Goal: Transaction & Acquisition: Obtain resource

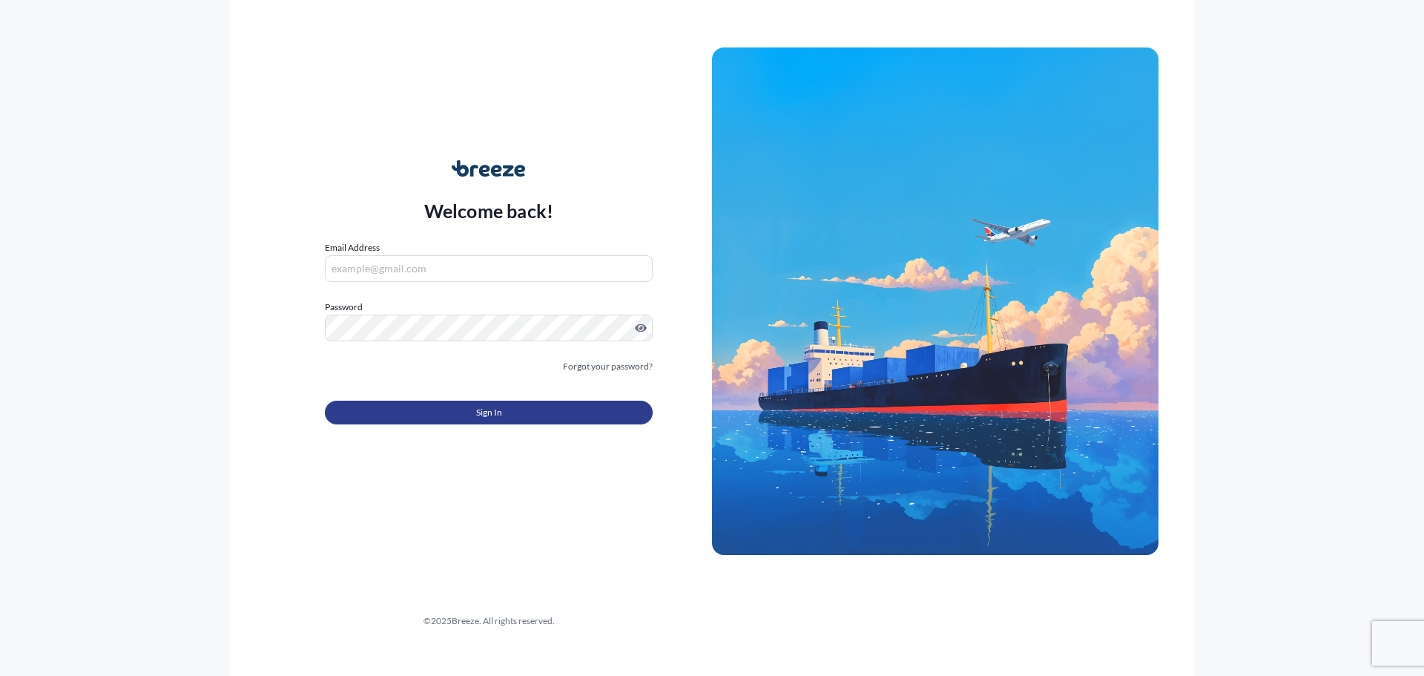
type input "[EMAIL_ADDRESS][DOMAIN_NAME]"
click at [537, 402] on button "Sign In" at bounding box center [489, 413] width 328 height 24
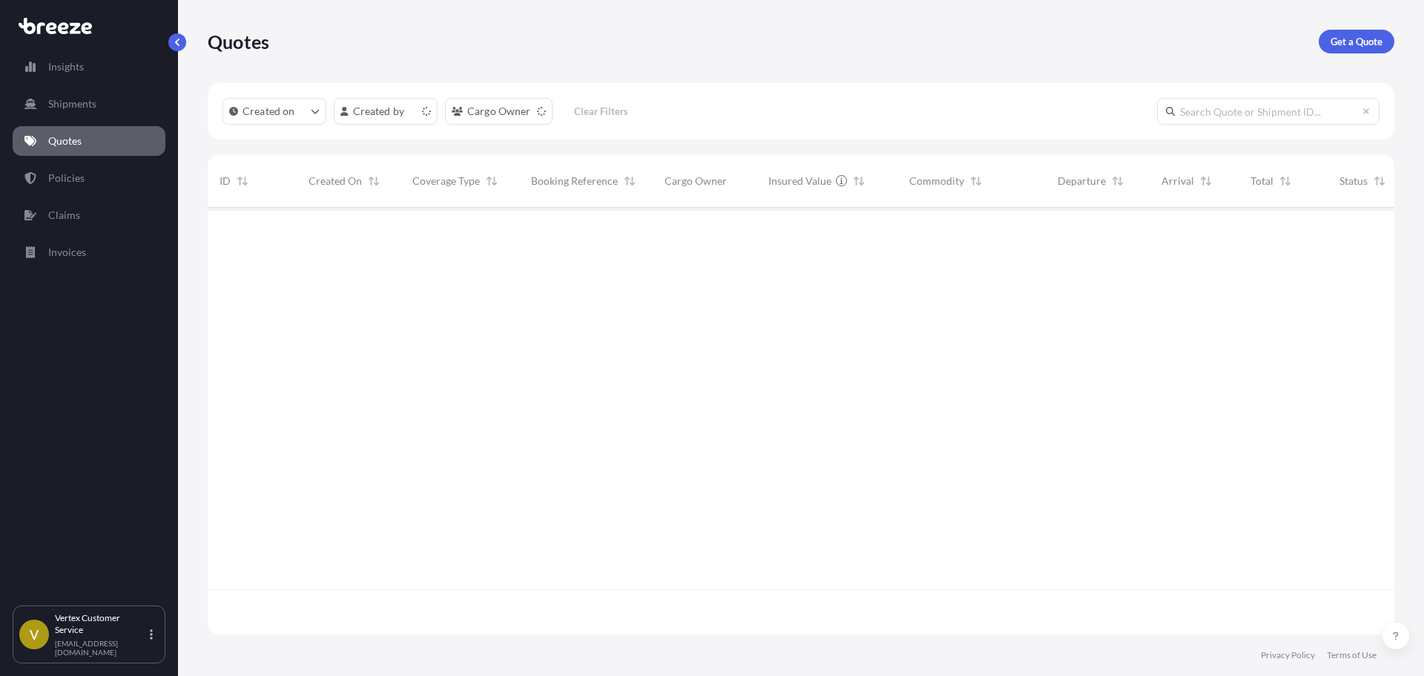
scroll to position [424, 1176]
drag, startPoint x: 1368, startPoint y: 59, endPoint x: 1363, endPoint y: 50, distance: 10.3
click at [1368, 59] on div "Quotes Get a Quote" at bounding box center [801, 41] width 1187 height 83
click at [1363, 49] on link "Get a Quote" at bounding box center [1357, 42] width 76 height 24
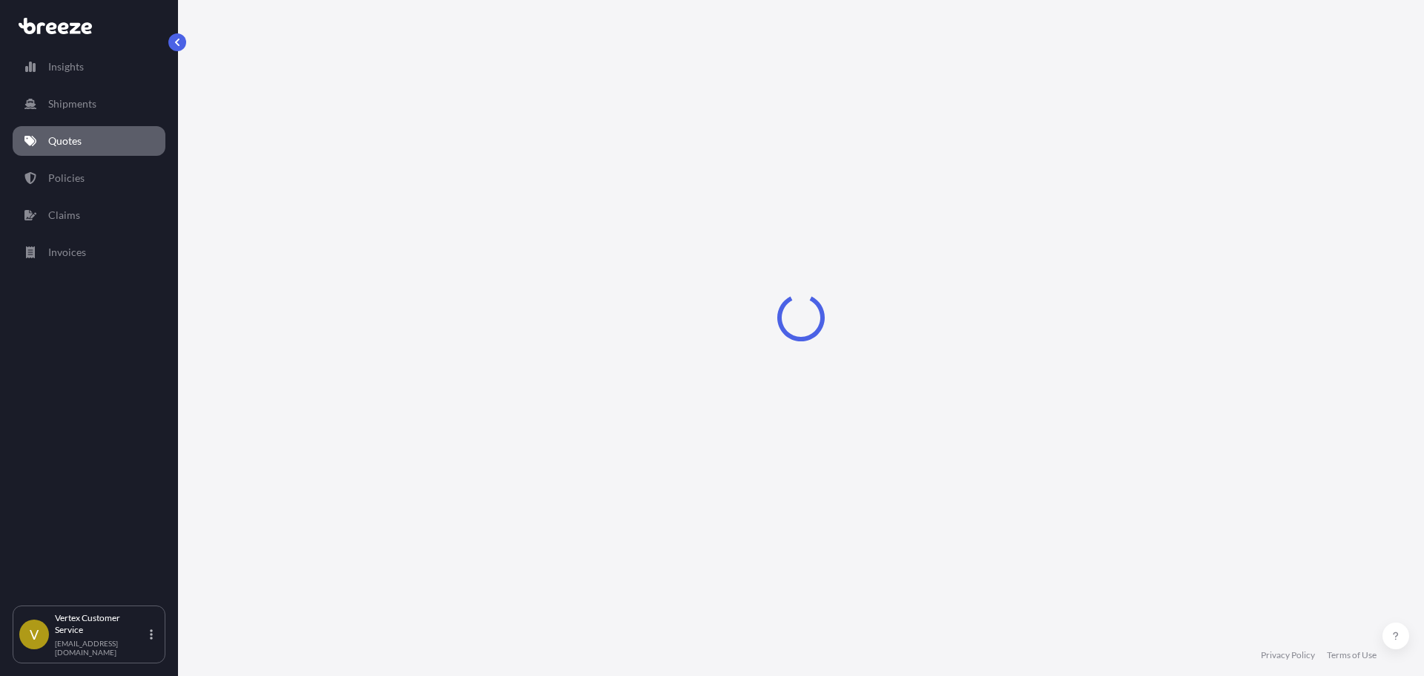
select select "Sea"
select select "1"
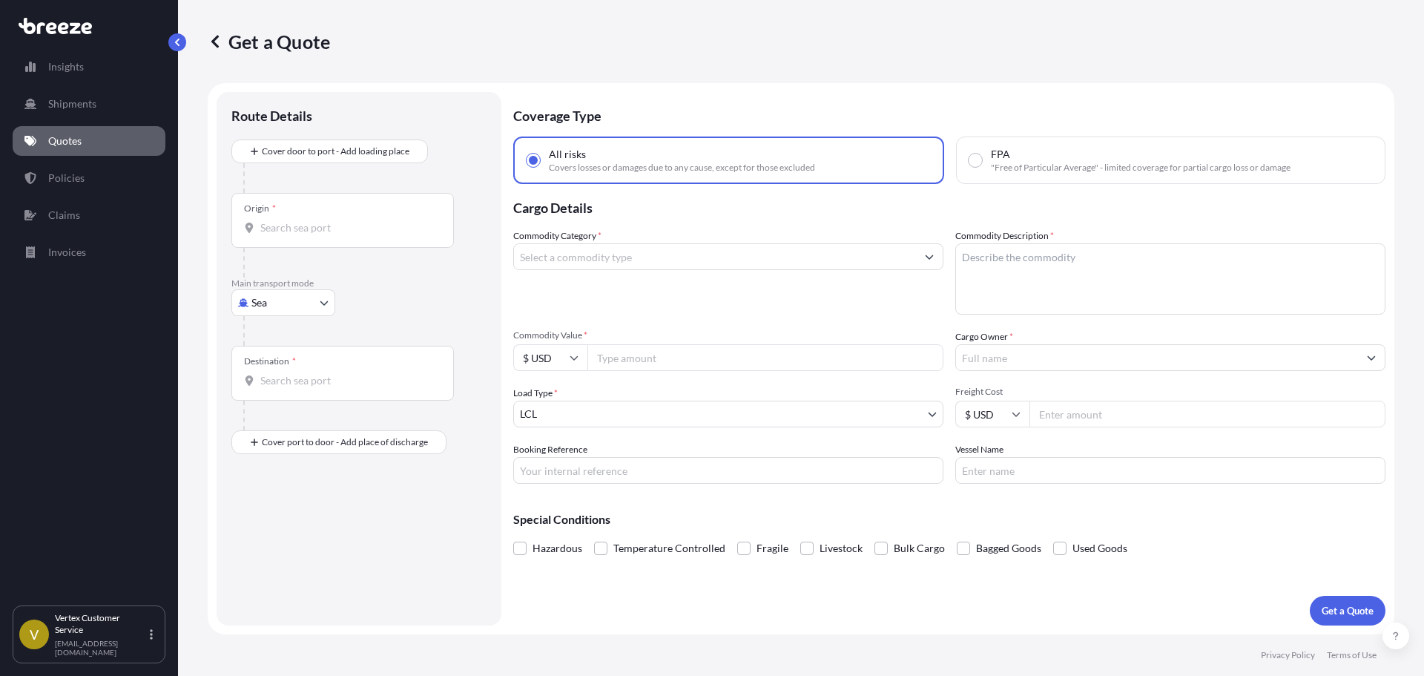
click at [263, 302] on body "Insights Shipments Quotes Policies Claims Invoices V Vertex Customer Service [E…" at bounding box center [712, 338] width 1424 height 676
click at [257, 392] on div "Sea Air Road Rail" at bounding box center [283, 381] width 104 height 119
select select "Road"
click at [257, 392] on div "Road" at bounding box center [283, 394] width 92 height 27
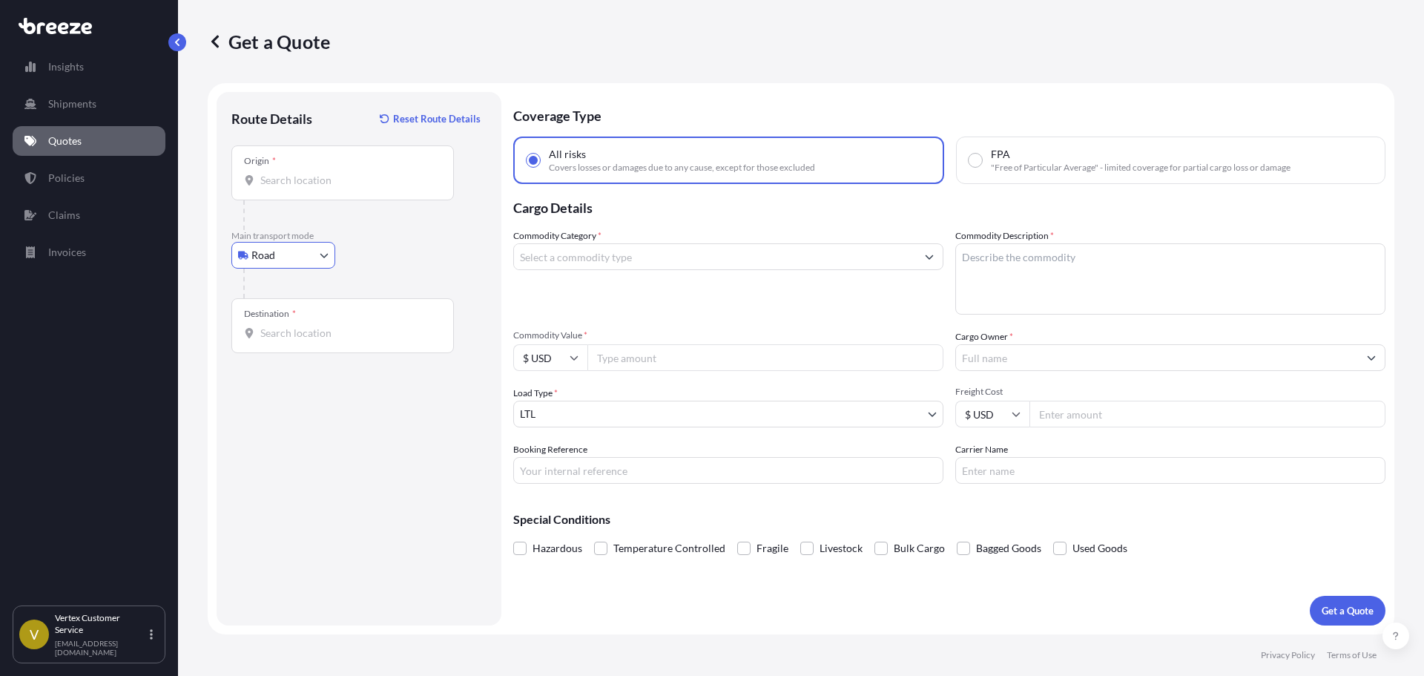
drag, startPoint x: 339, startPoint y: 168, endPoint x: 331, endPoint y: 169, distance: 8.3
click at [338, 168] on div "Origin *" at bounding box center [342, 172] width 223 height 55
click at [338, 173] on input "Origin *" at bounding box center [347, 180] width 175 height 15
paste input "53950"
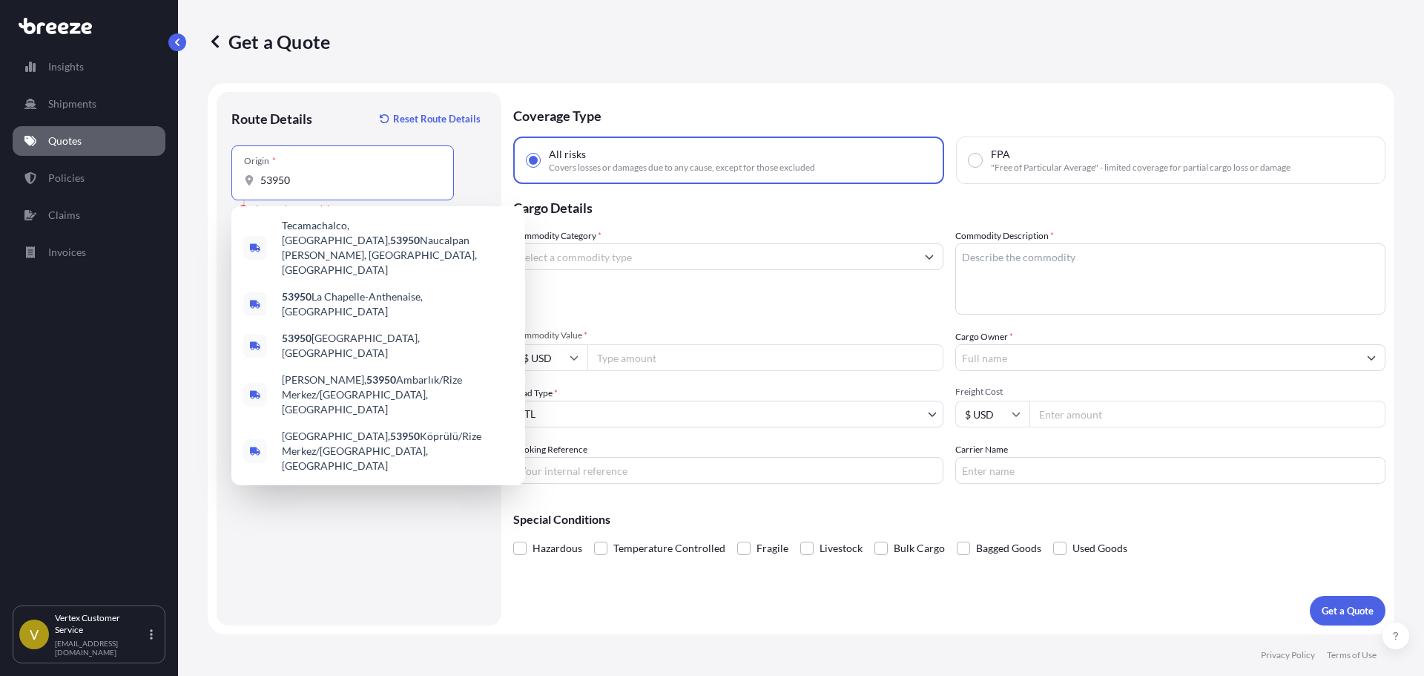
click at [389, 182] on input "53950" at bounding box center [347, 180] width 175 height 15
paste input "[GEOGRAPHIC_DATA], [GEOGRAPHIC_DATA]"
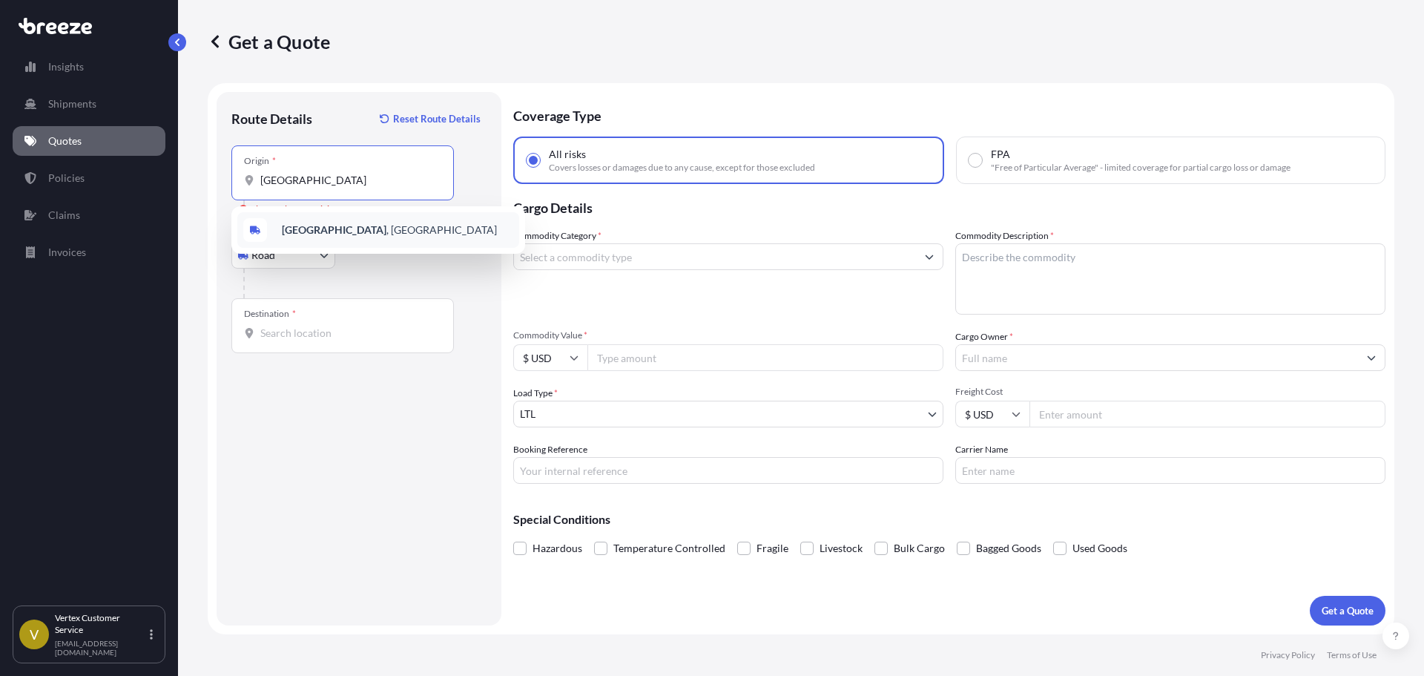
click at [300, 237] on div "[GEOGRAPHIC_DATA] , [GEOGRAPHIC_DATA]" at bounding box center [378, 230] width 282 height 36
type input "[GEOGRAPHIC_DATA], [GEOGRAPHIC_DATA]"
click at [326, 325] on div "Destination *" at bounding box center [342, 325] width 223 height 55
click at [326, 326] on input "Destination *" at bounding box center [347, 333] width 175 height 15
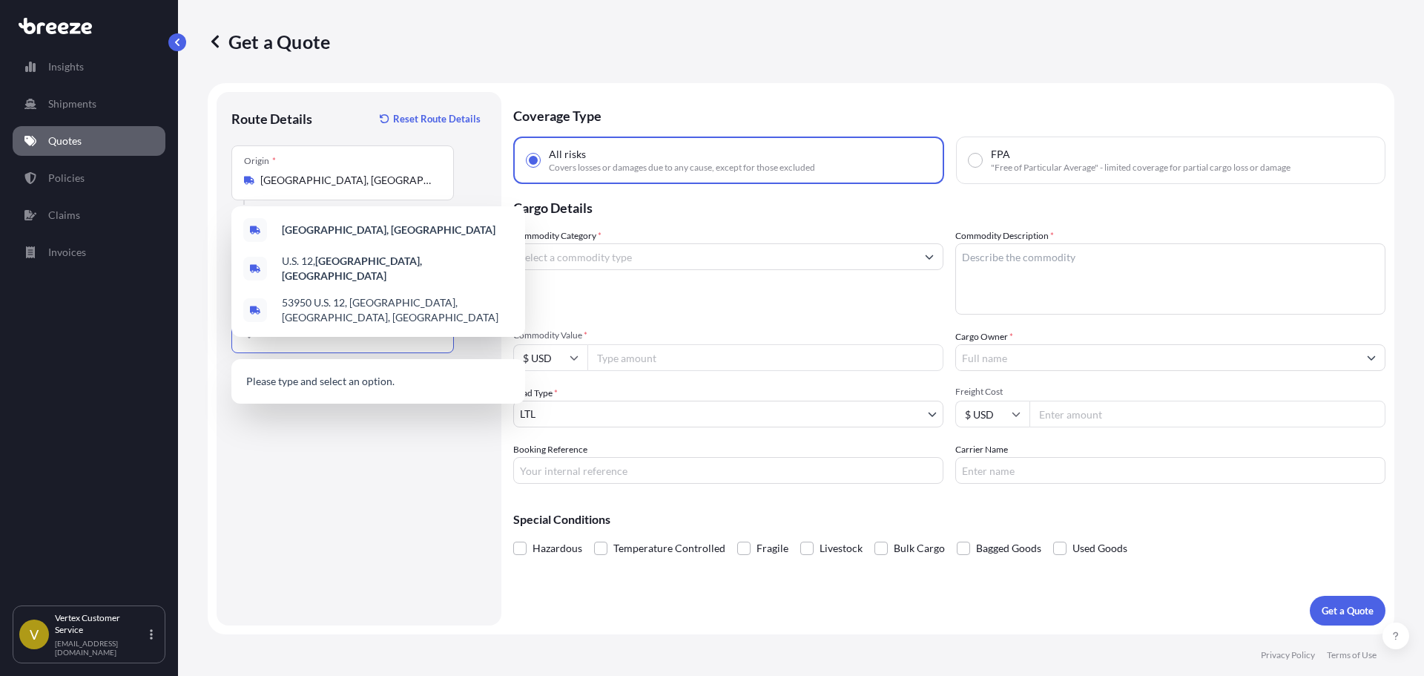
paste input "[GEOGRAPHIC_DATA]"
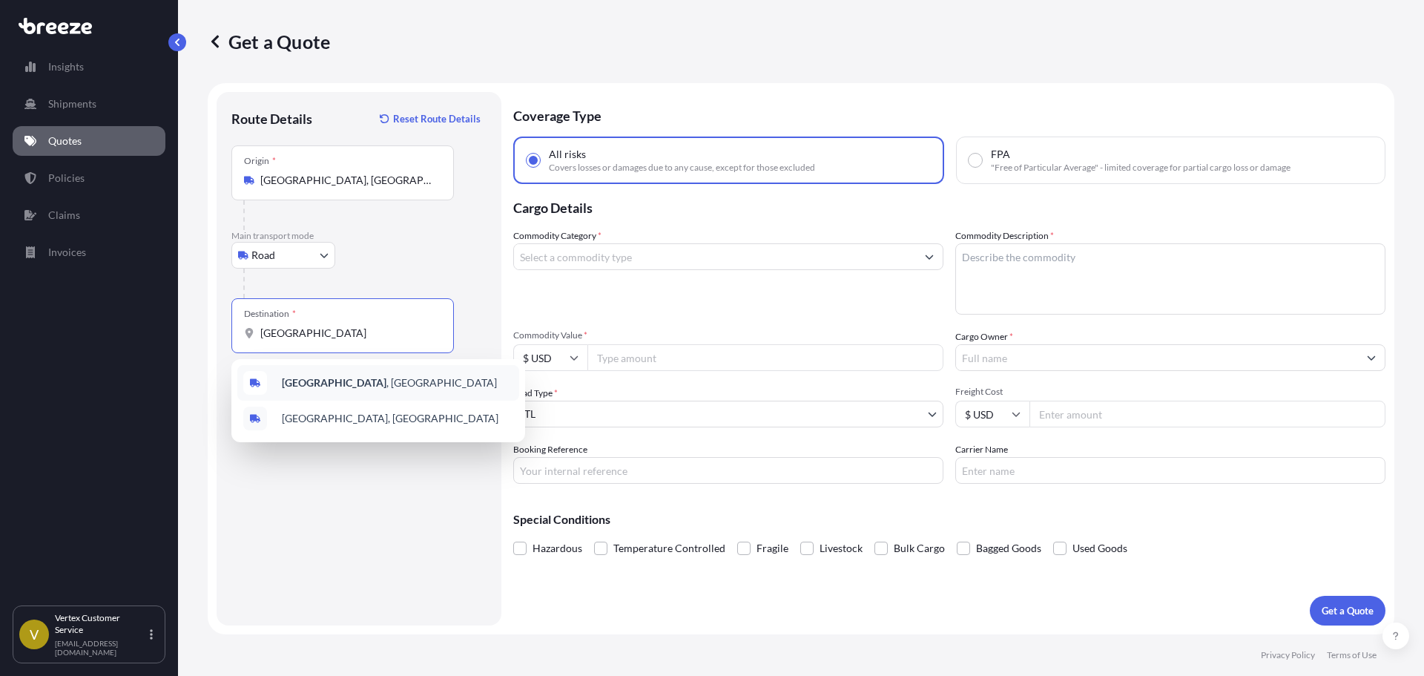
click at [284, 386] on b "[GEOGRAPHIC_DATA]" at bounding box center [334, 382] width 105 height 13
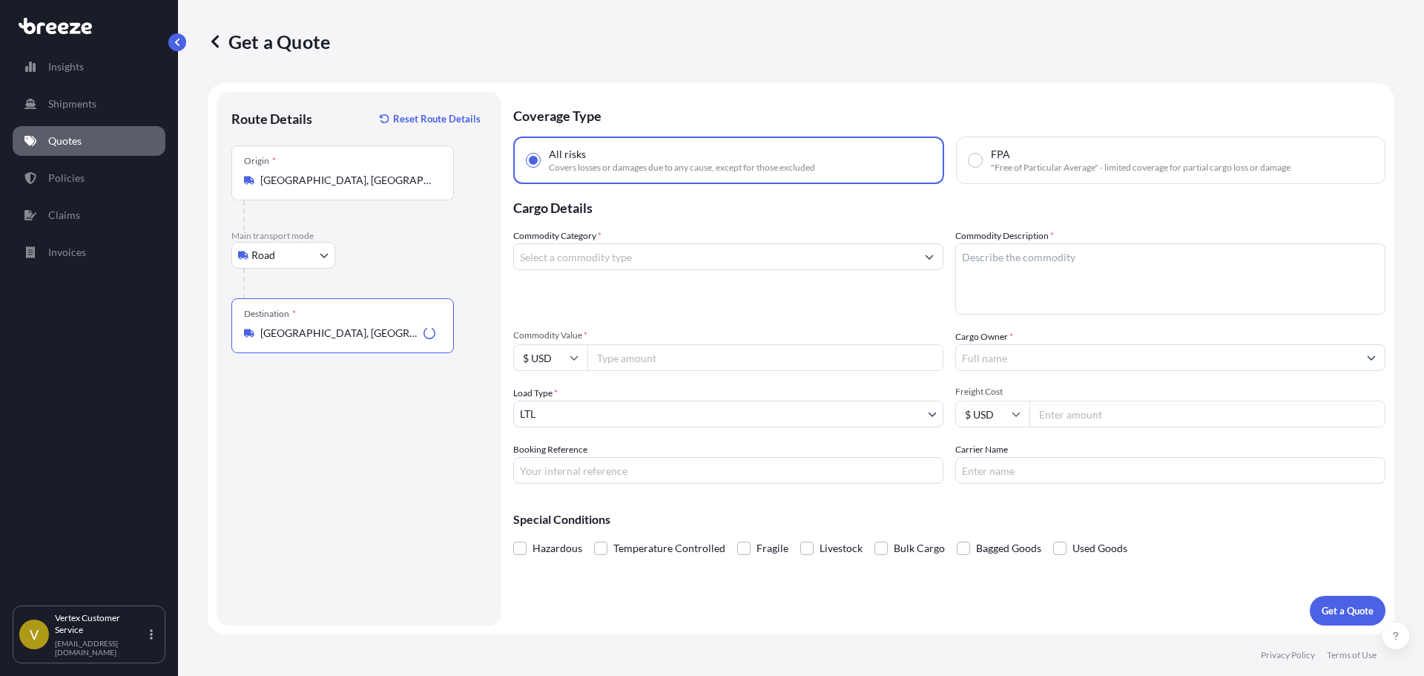
type input "[GEOGRAPHIC_DATA], [GEOGRAPHIC_DATA]"
click at [616, 345] on input "Commodity Value *" at bounding box center [765, 357] width 356 height 27
click at [658, 361] on input "Commodity Value *" at bounding box center [765, 357] width 356 height 27
click at [670, 349] on input "178573" at bounding box center [765, 357] width 356 height 27
type input "178573"
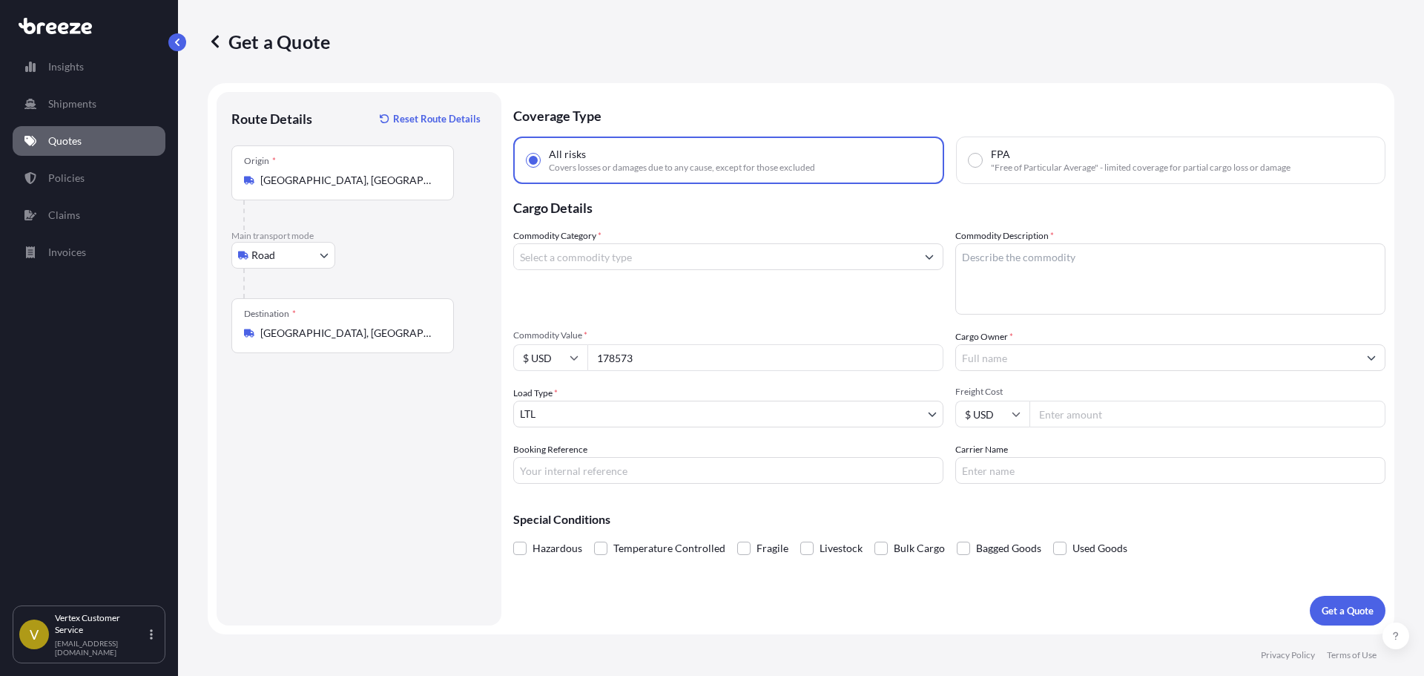
click at [702, 283] on div "Commodity Category *" at bounding box center [728, 271] width 430 height 86
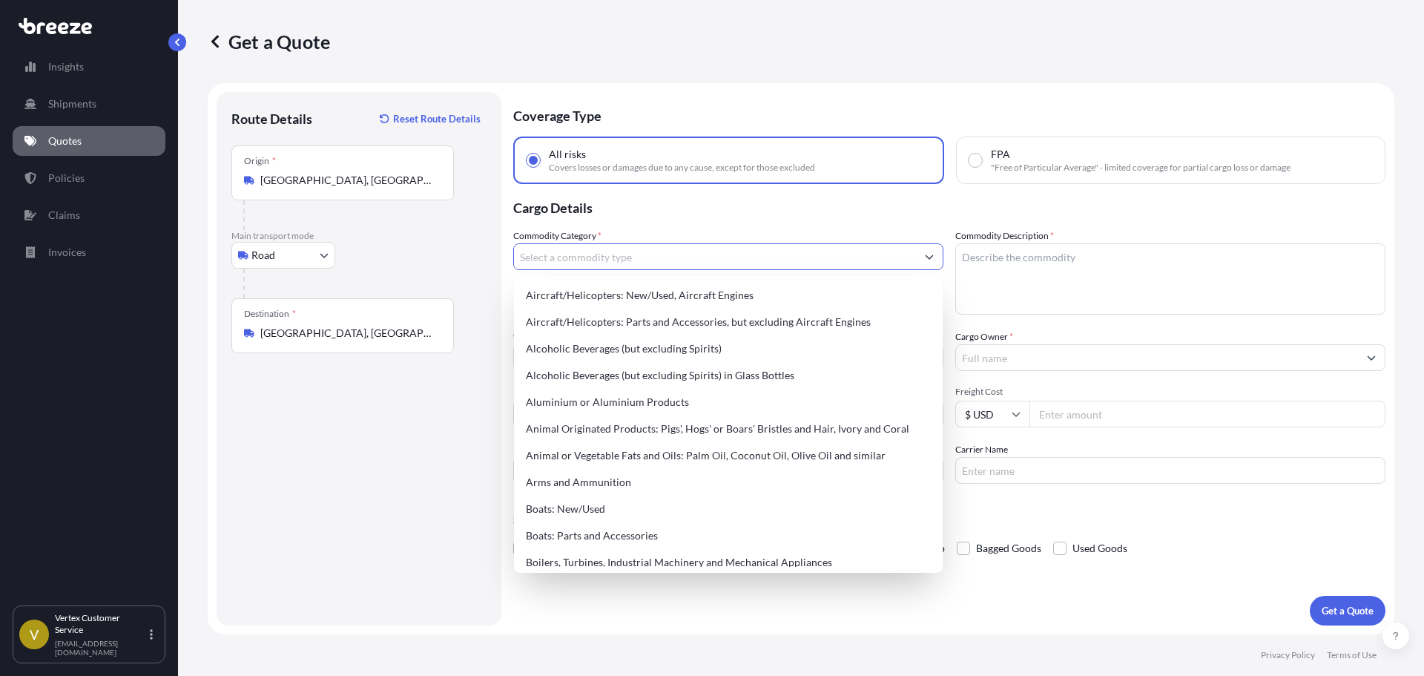
click at [689, 255] on input "Commodity Category *" at bounding box center [715, 256] width 402 height 27
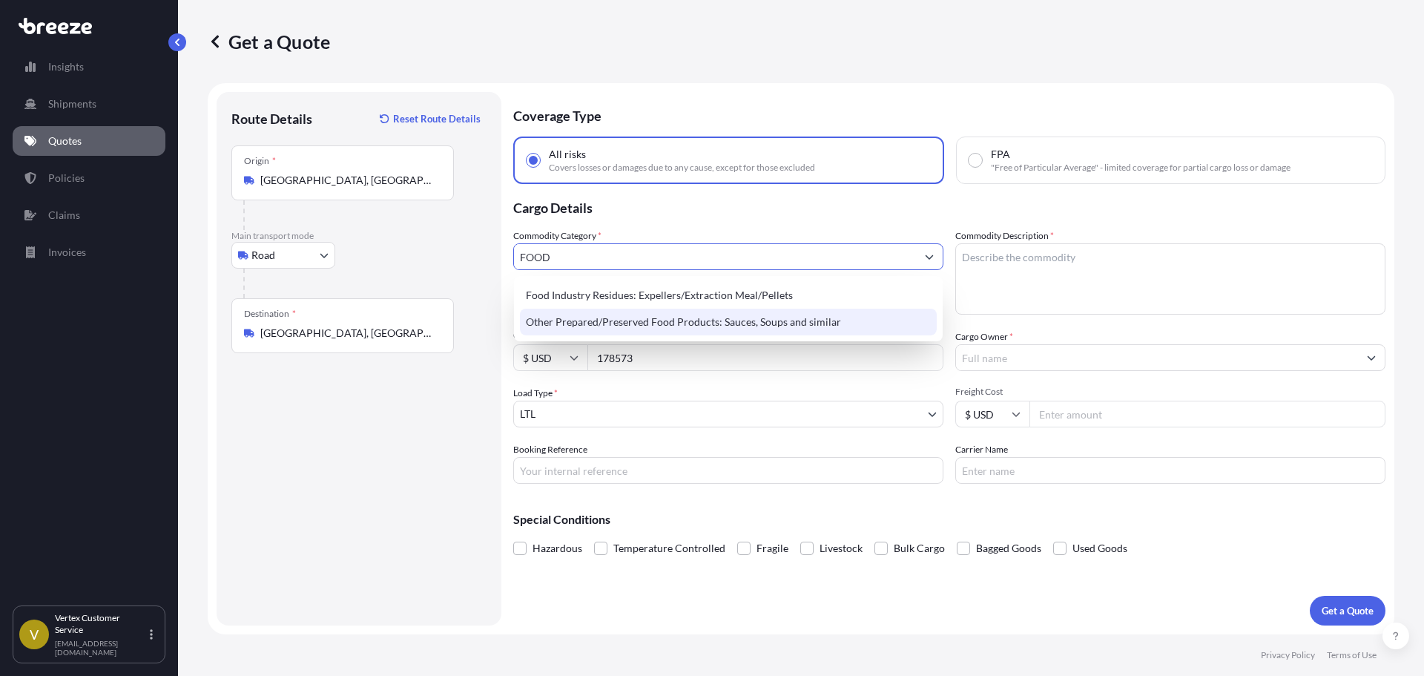
click at [672, 319] on div "Other Prepared/Preserved Food Products: Sauces, Soups and similar" at bounding box center [728, 322] width 417 height 27
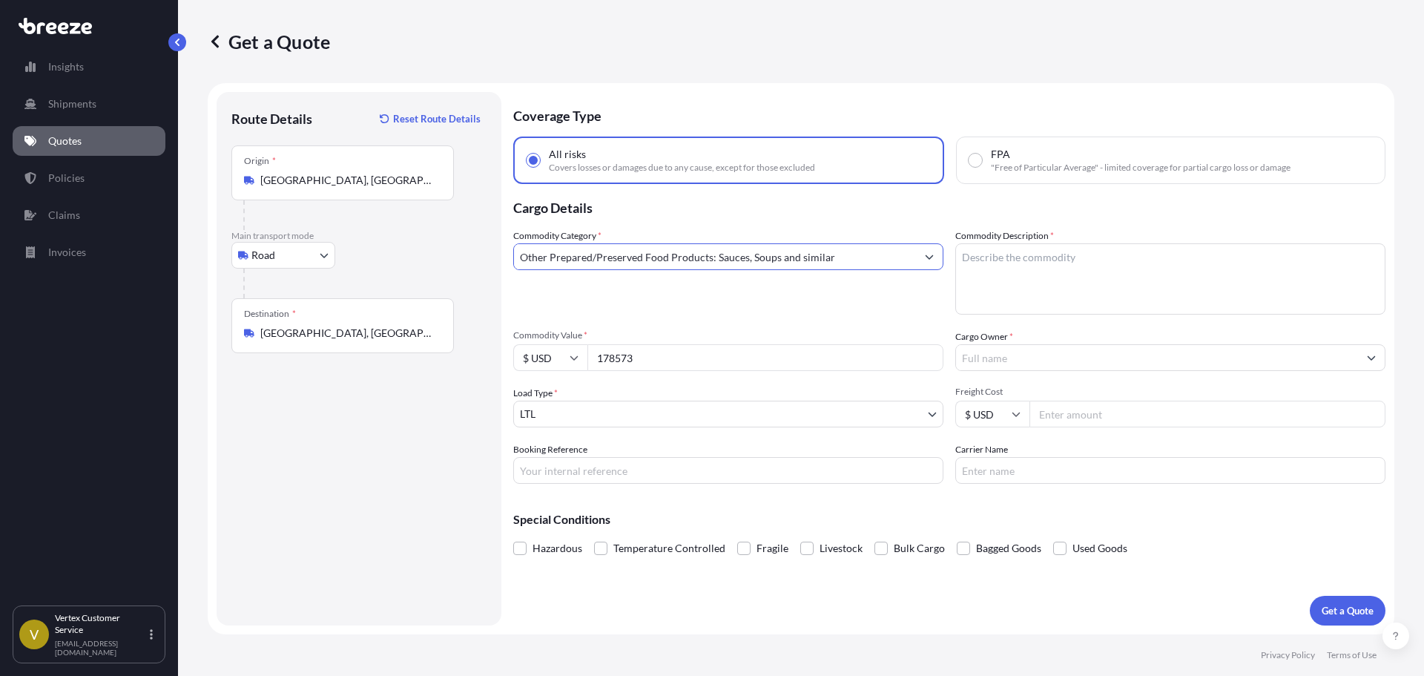
type input "Other Prepared/Preserved Food Products: Sauces, Soups and similar"
click at [1048, 263] on textarea "Commodity Description *" at bounding box center [1170, 278] width 430 height 71
paste textarea "Whey protein"
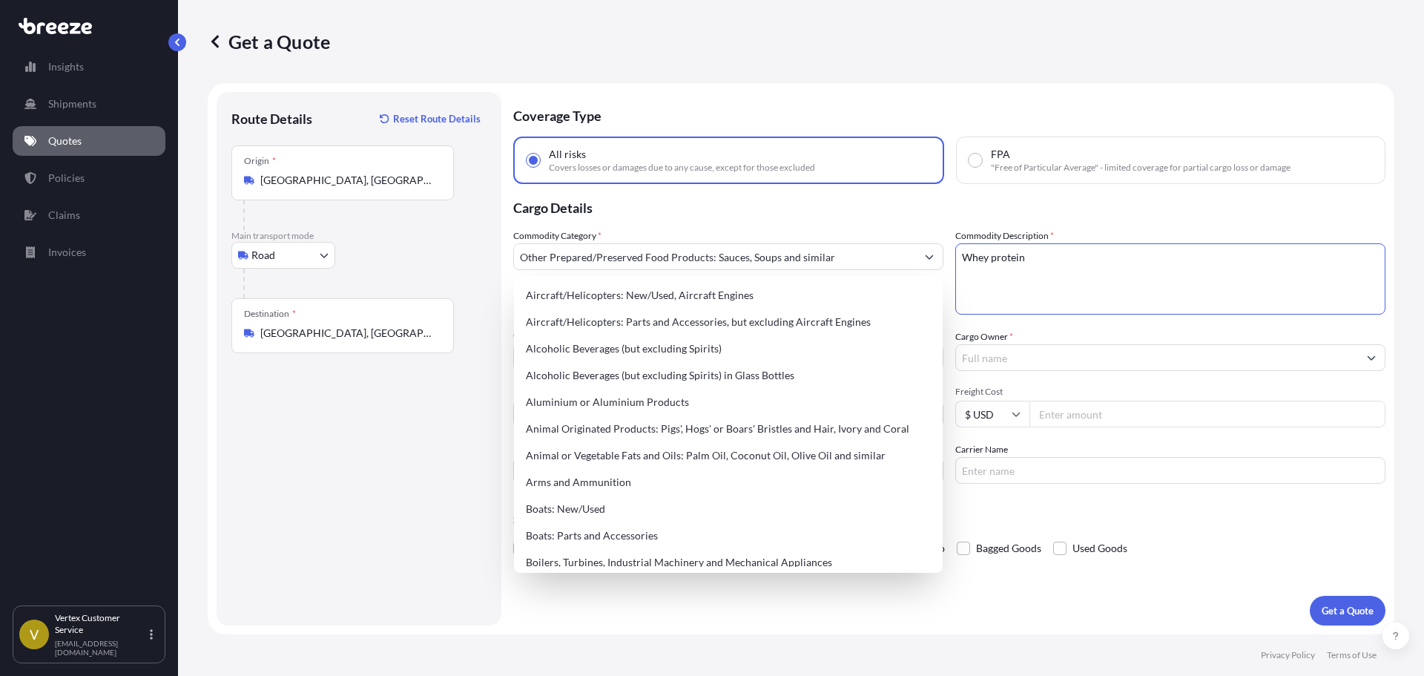
type textarea "Whey protein"
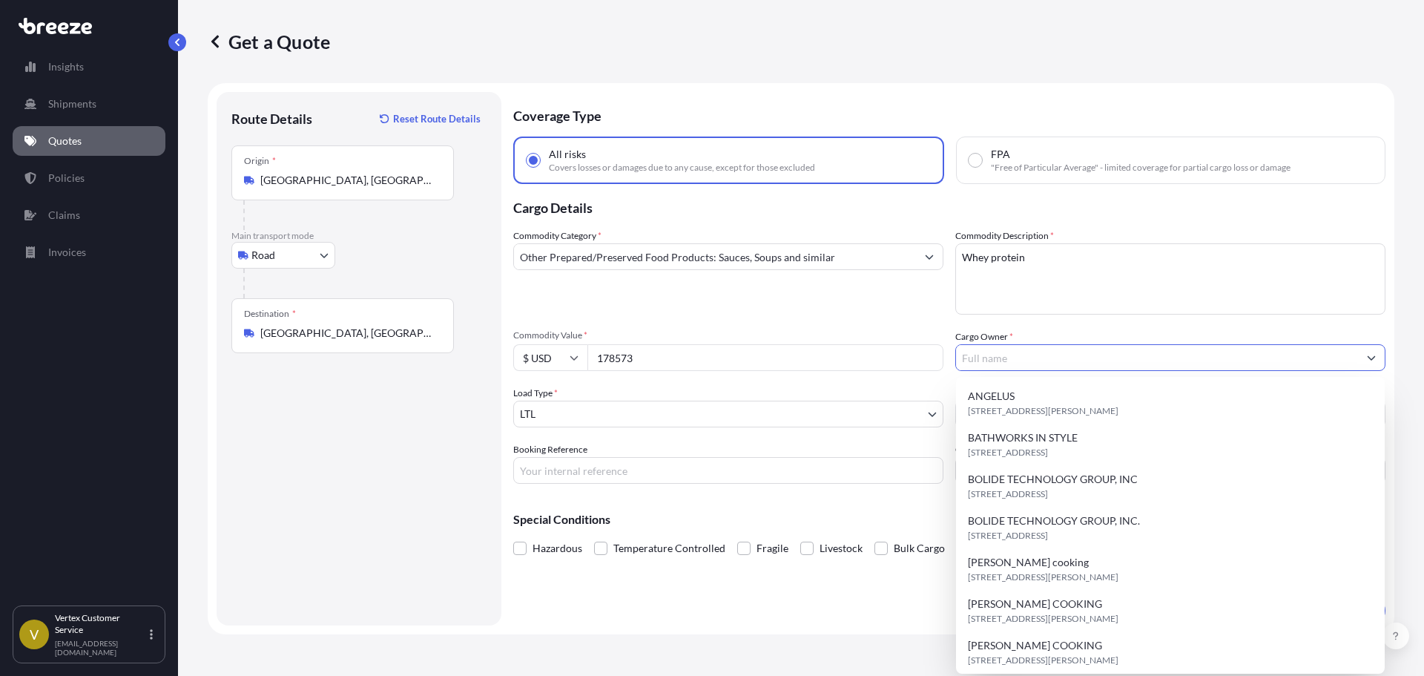
click at [980, 359] on input "Cargo Owner *" at bounding box center [1157, 357] width 402 height 27
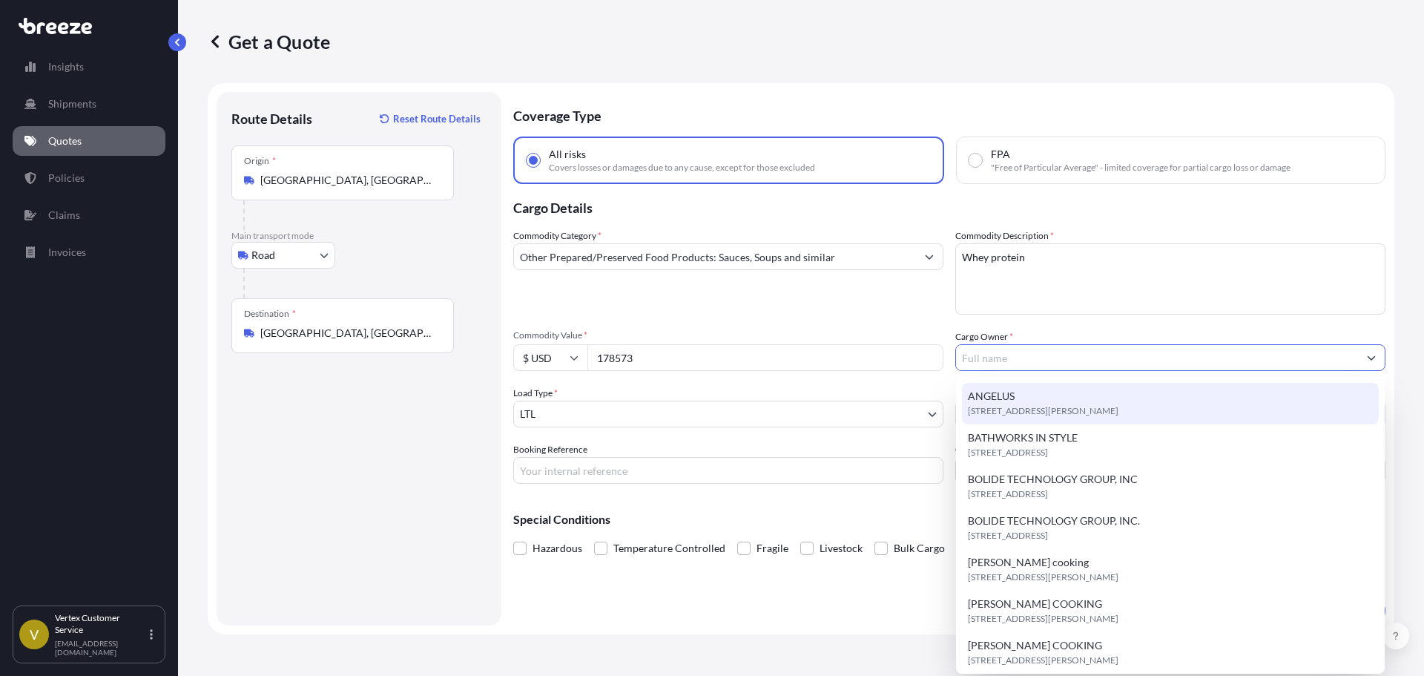
click at [909, 334] on span "Commodity Value *" at bounding box center [728, 335] width 430 height 12
click at [909, 344] on input "178573" at bounding box center [765, 357] width 356 height 27
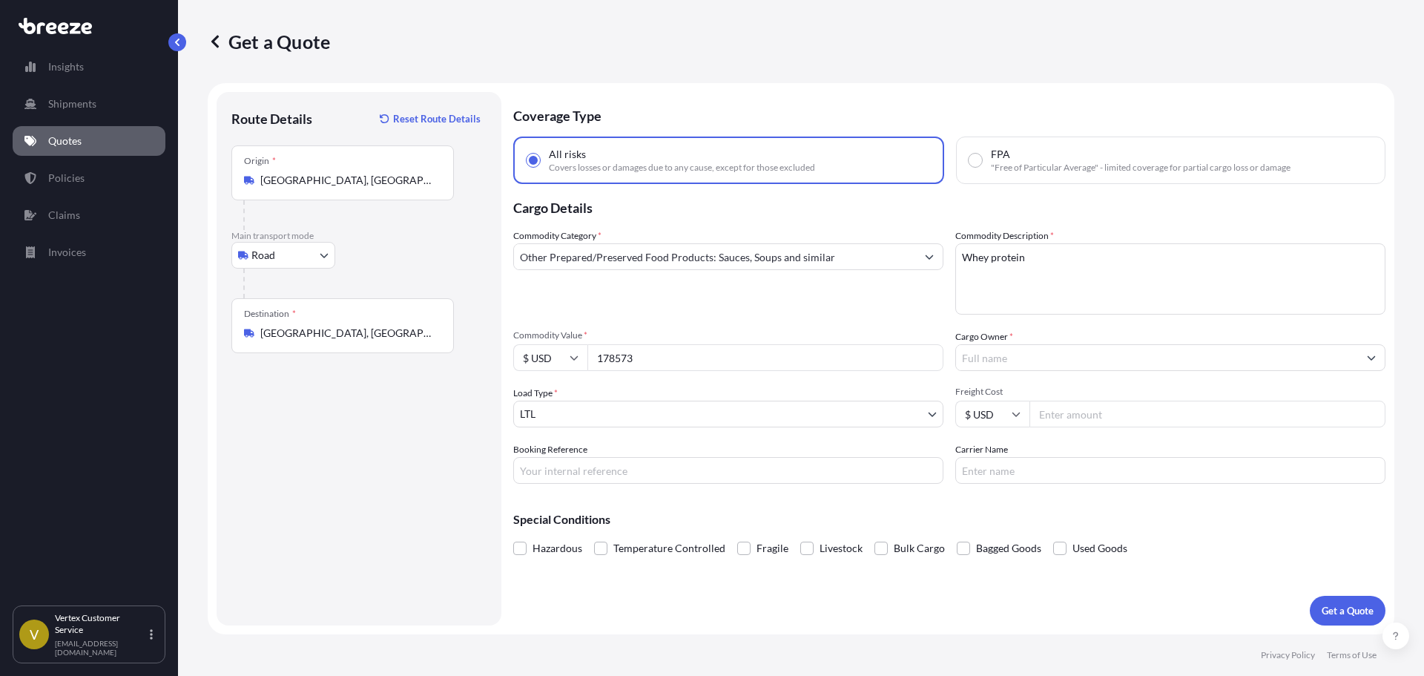
click at [977, 354] on input "Cargo Owner *" at bounding box center [1157, 357] width 402 height 27
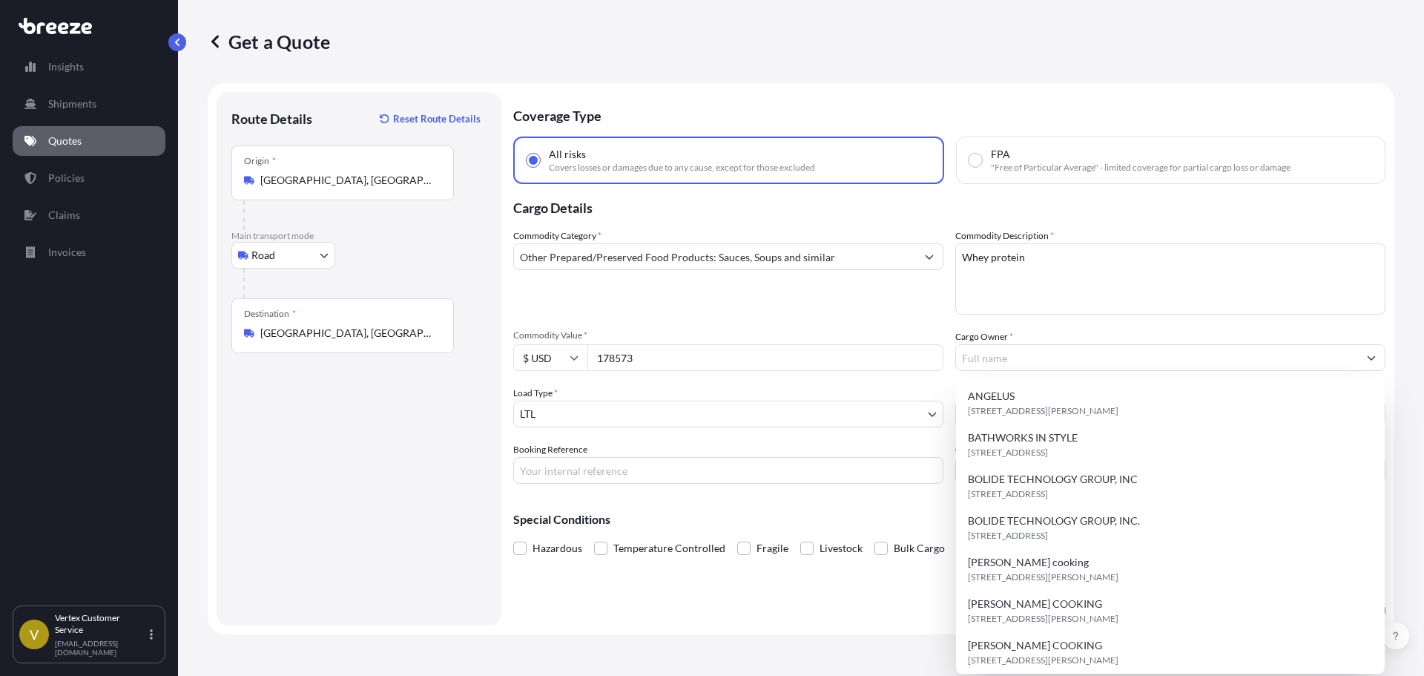
click at [794, 339] on span "Commodity Value *" at bounding box center [728, 335] width 430 height 12
click at [794, 344] on input "178573" at bounding box center [765, 357] width 356 height 27
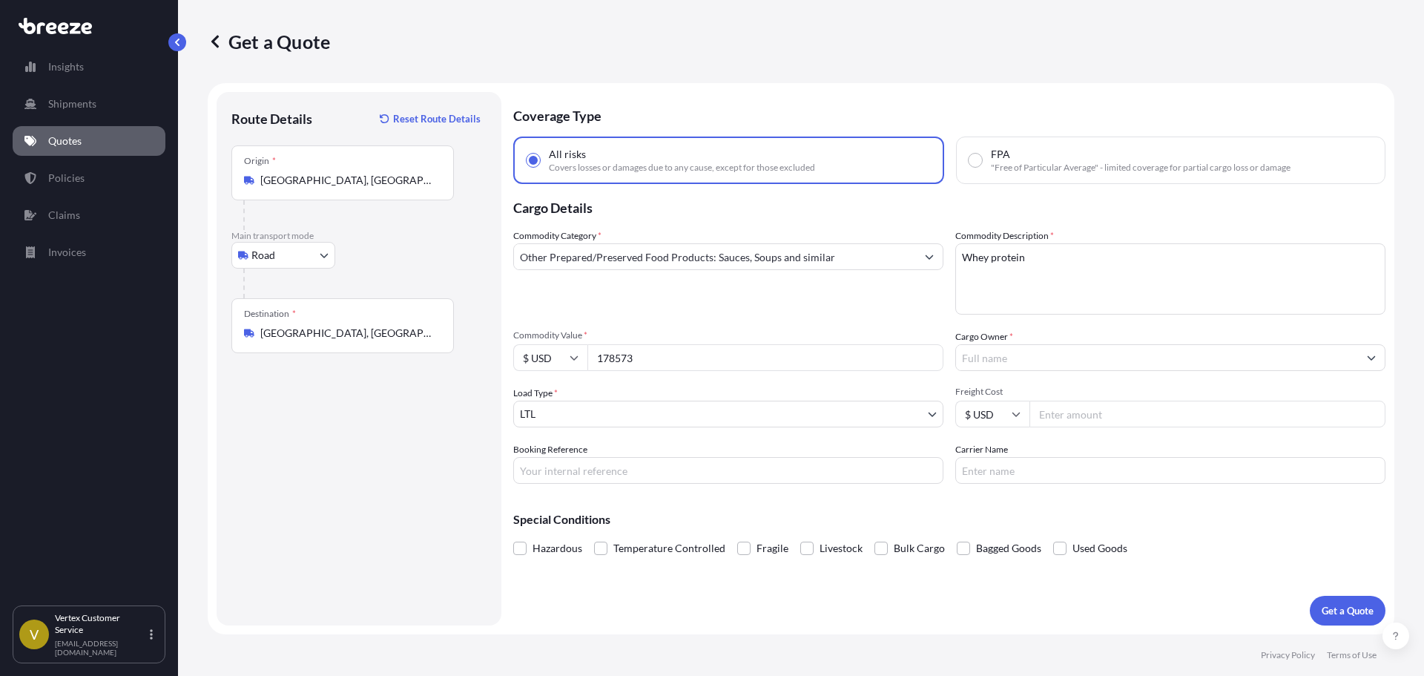
click at [850, 337] on span "Commodity Value *" at bounding box center [728, 335] width 430 height 12
click at [850, 344] on input "178573" at bounding box center [765, 357] width 356 height 27
drag, startPoint x: 1147, startPoint y: 353, endPoint x: 1133, endPoint y: 354, distance: 14.9
click at [1147, 353] on input "Cargo Owner *" at bounding box center [1157, 357] width 402 height 27
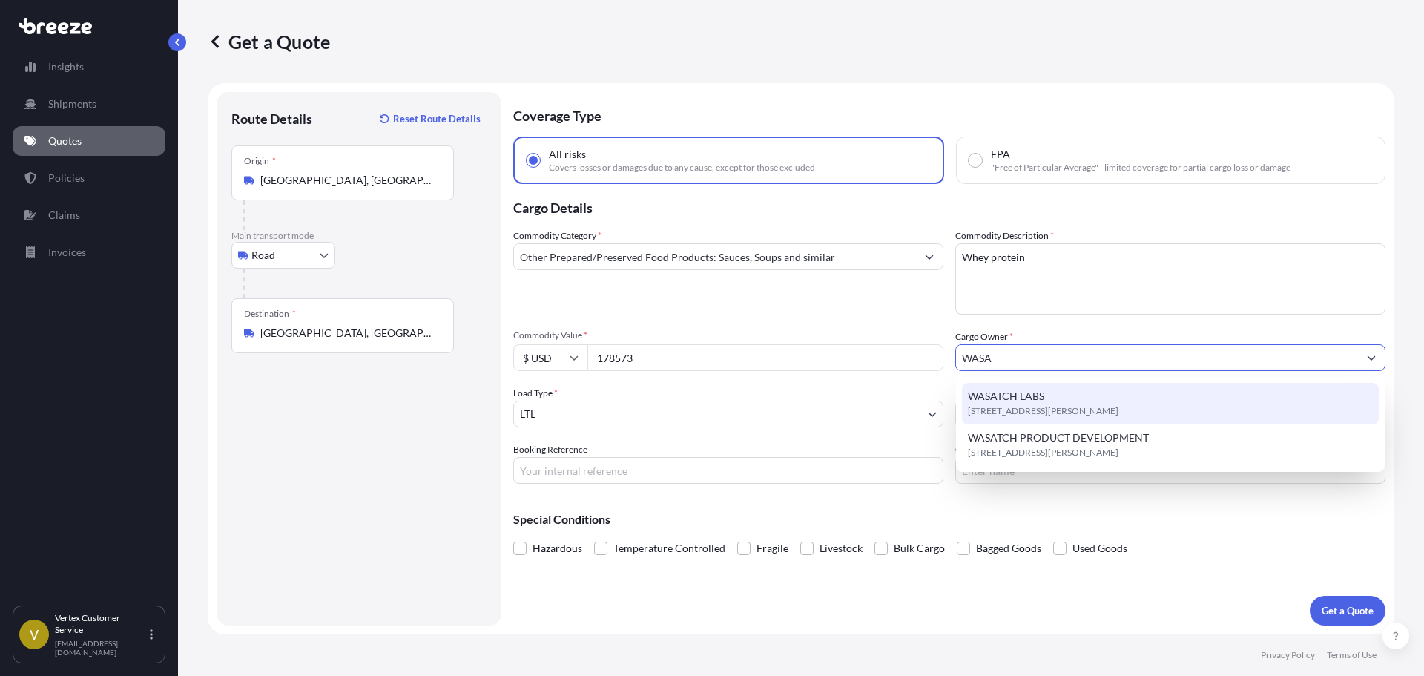
click at [995, 410] on span "[STREET_ADDRESS][PERSON_NAME]" at bounding box center [1043, 410] width 151 height 15
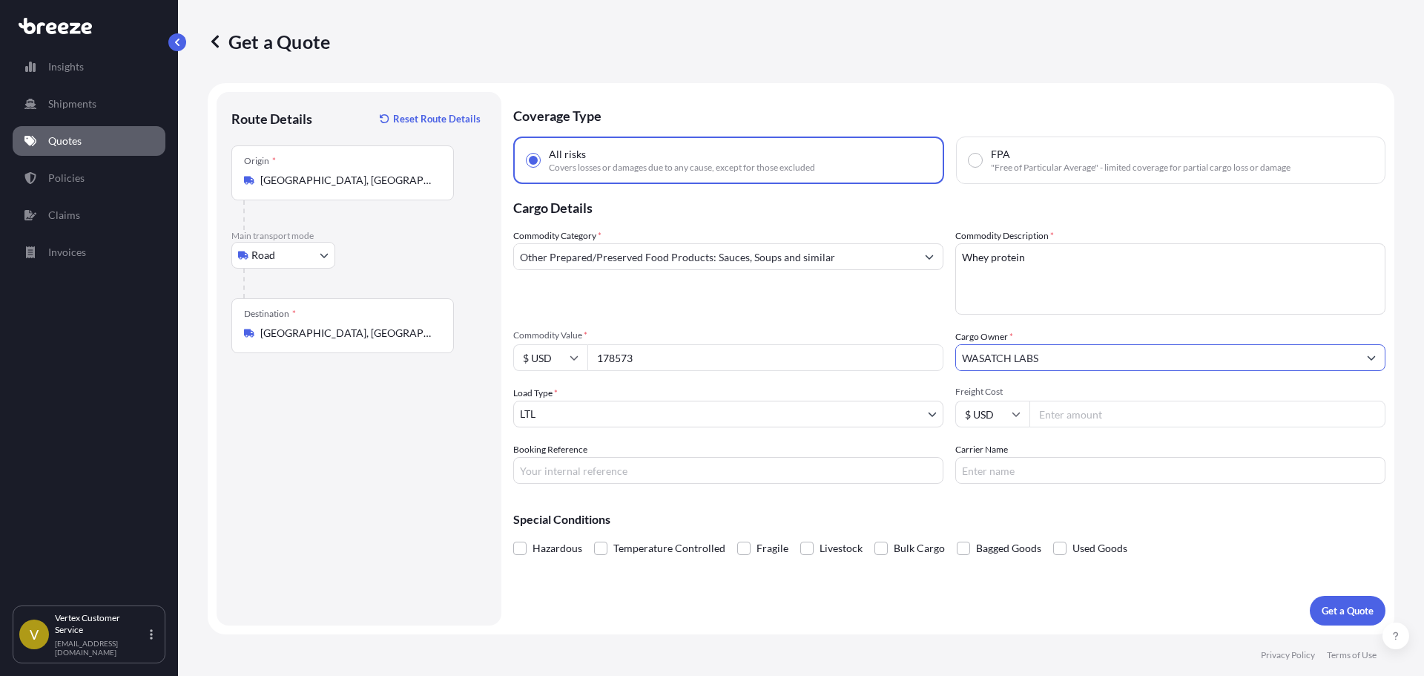
type input "WASATCH LABS"
click at [848, 346] on input "178573" at bounding box center [765, 357] width 356 height 27
click at [844, 335] on span "Commodity Value *" at bounding box center [728, 335] width 430 height 12
click at [844, 344] on input "178573" at bounding box center [765, 357] width 356 height 27
click at [772, 309] on div "Commodity Category * Other Prepared/Preserved Food Products: Sauces, Soups and …" at bounding box center [728, 271] width 430 height 86
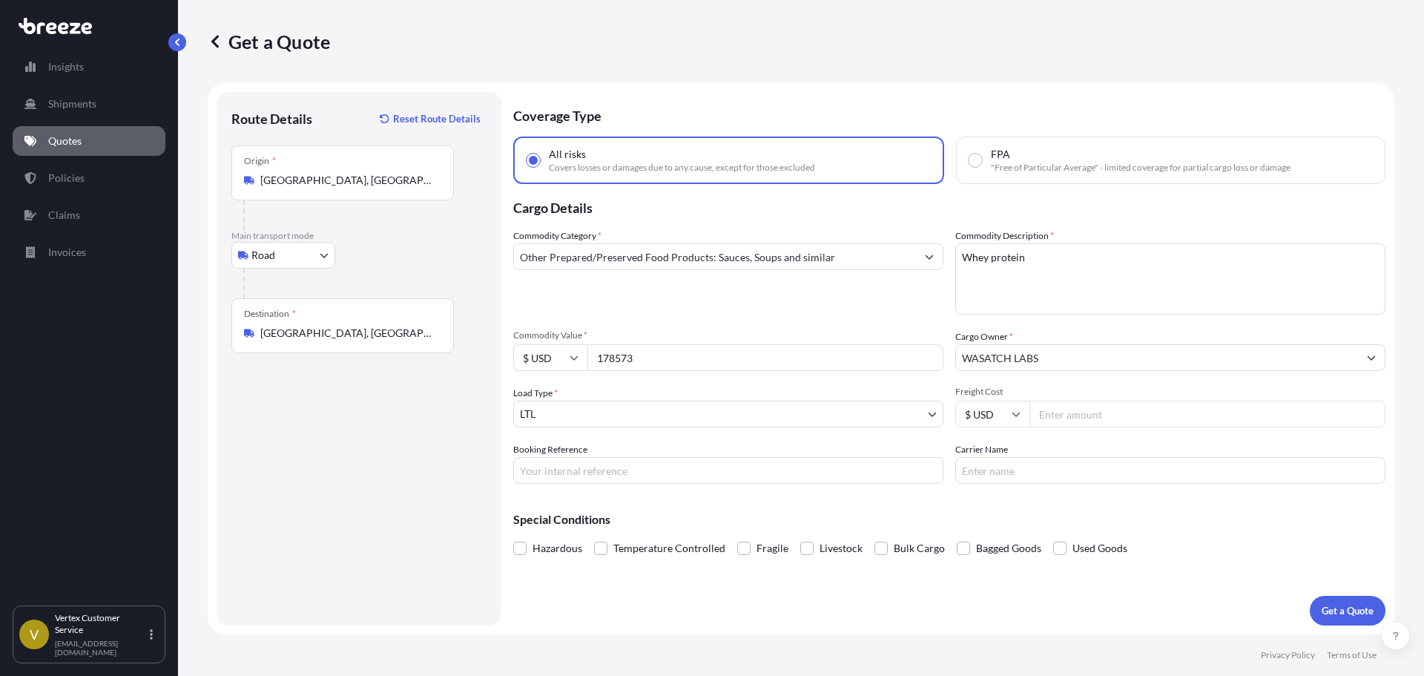
click at [708, 328] on div "Commodity Category * Other Prepared/Preserved Food Products: Sauces, Soups and …" at bounding box center [949, 355] width 872 height 255
click at [639, 419] on body "Insights Shipments Quotes Policies Claims Invoices V Vertex Customer Service [E…" at bounding box center [712, 338] width 1424 height 676
click at [1096, 375] on div "Commodity Category * Other Prepared/Preserved Food Products: Sauces, Soups and …" at bounding box center [949, 355] width 872 height 255
click at [1331, 614] on p "Get a Quote" at bounding box center [1348, 610] width 52 height 15
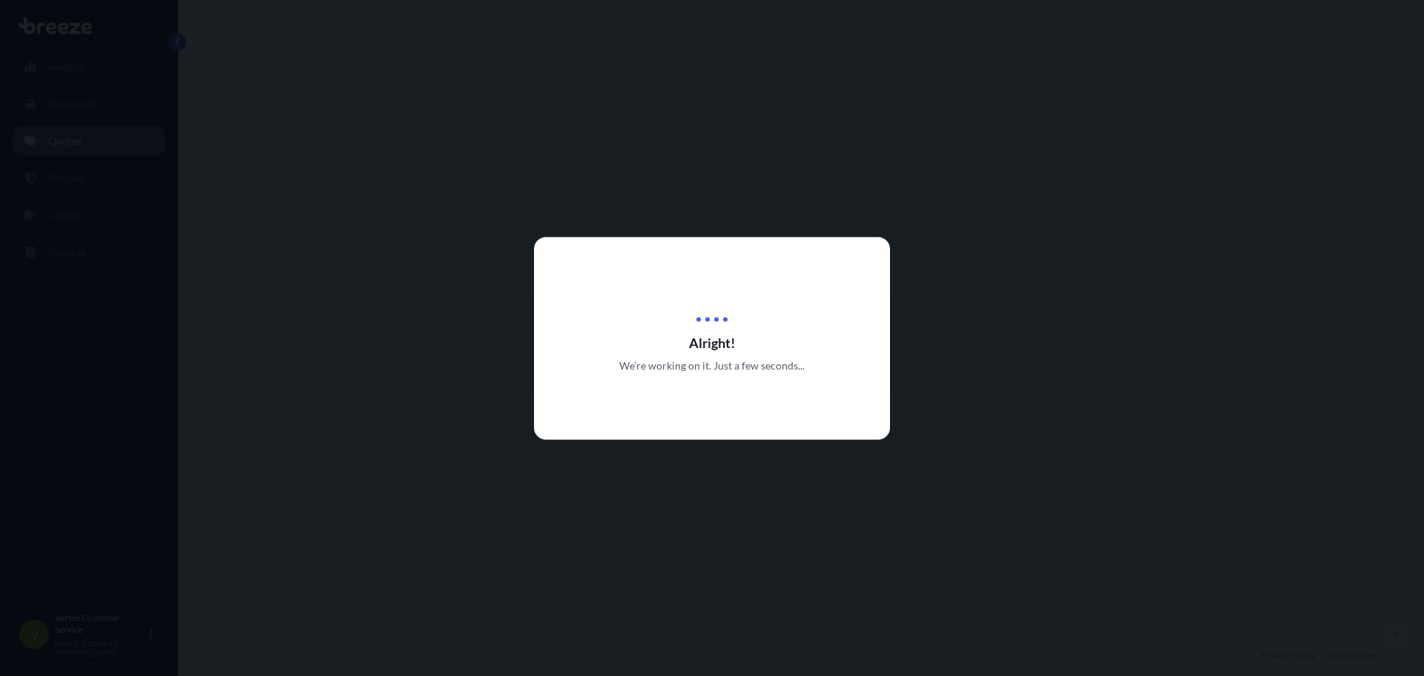
select select "Road"
select select "1"
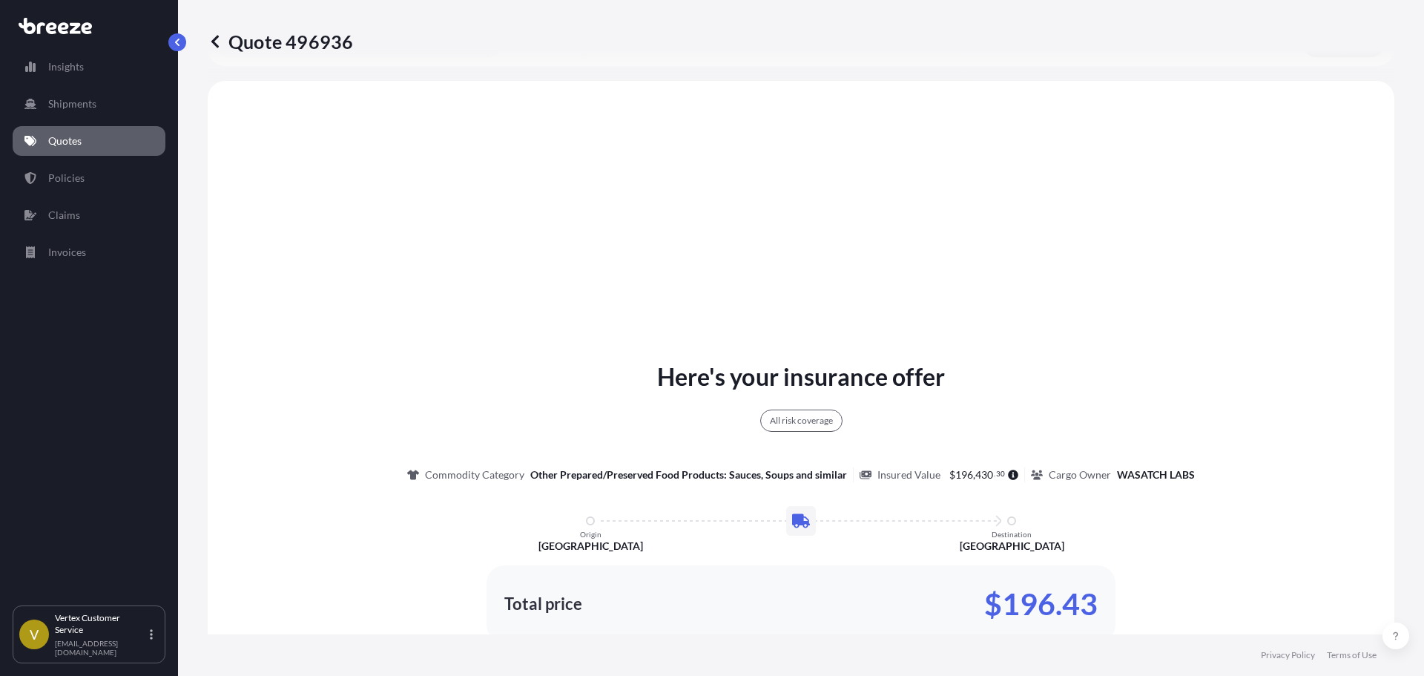
scroll to position [538, 0]
